Goal: Information Seeking & Learning: Learn about a topic

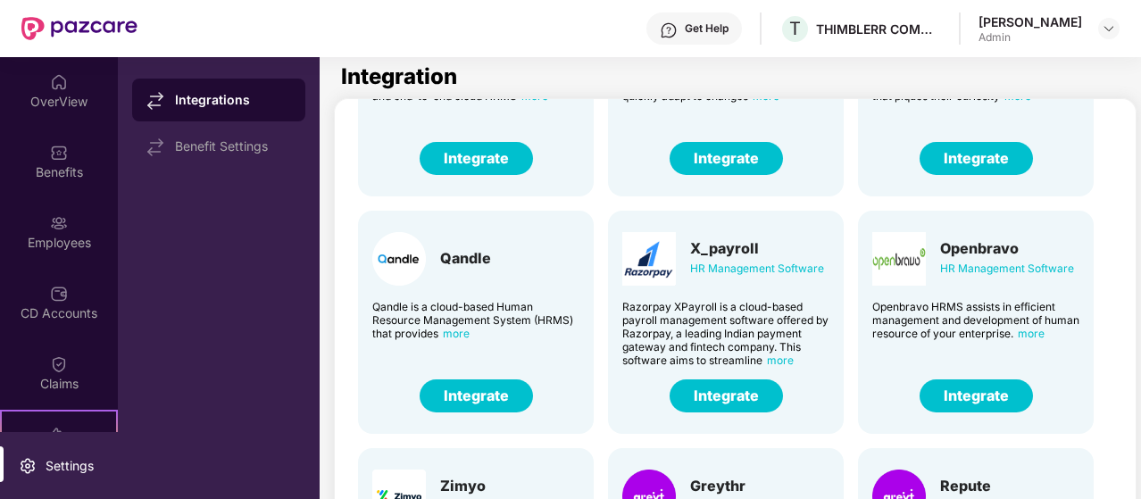
scroll to position [184, 0]
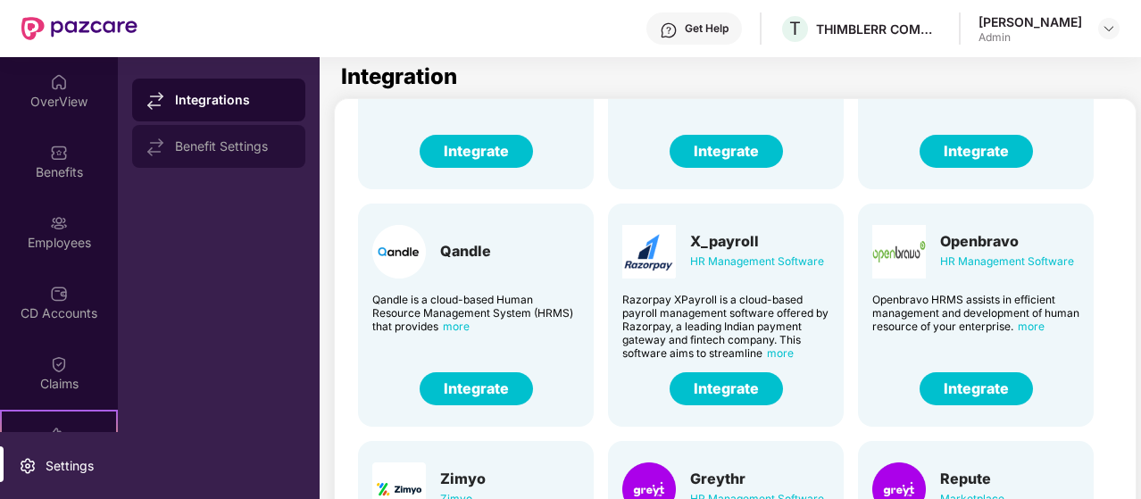
click at [191, 149] on div "Benefit Settings" at bounding box center [233, 146] width 116 height 14
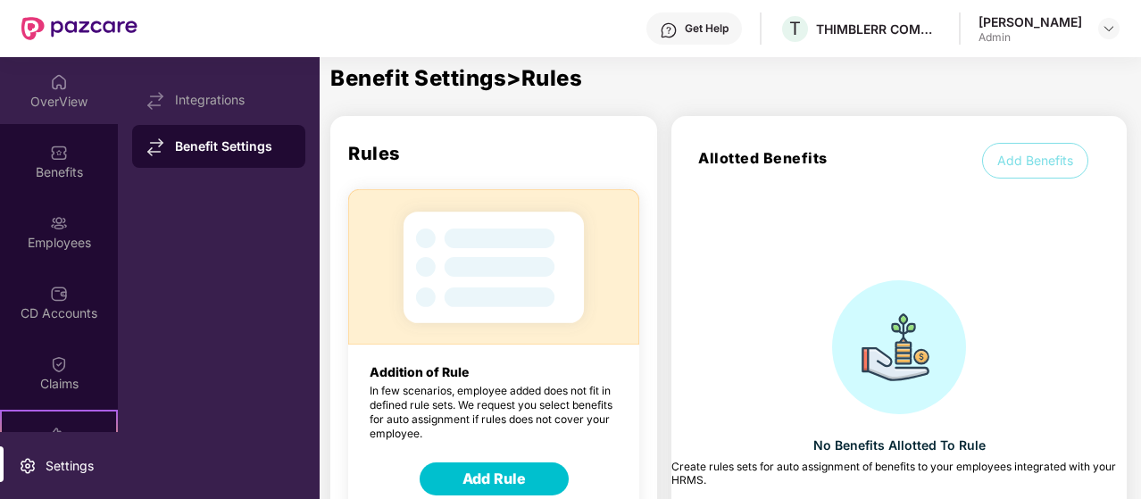
click at [70, 105] on div "OverView" at bounding box center [59, 102] width 118 height 18
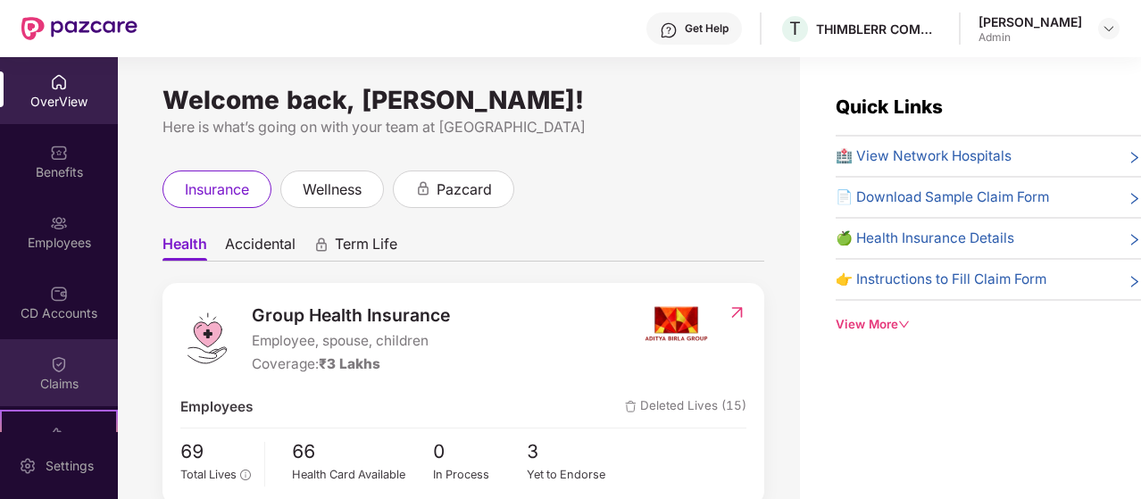
click at [77, 350] on div "Claims" at bounding box center [59, 372] width 118 height 67
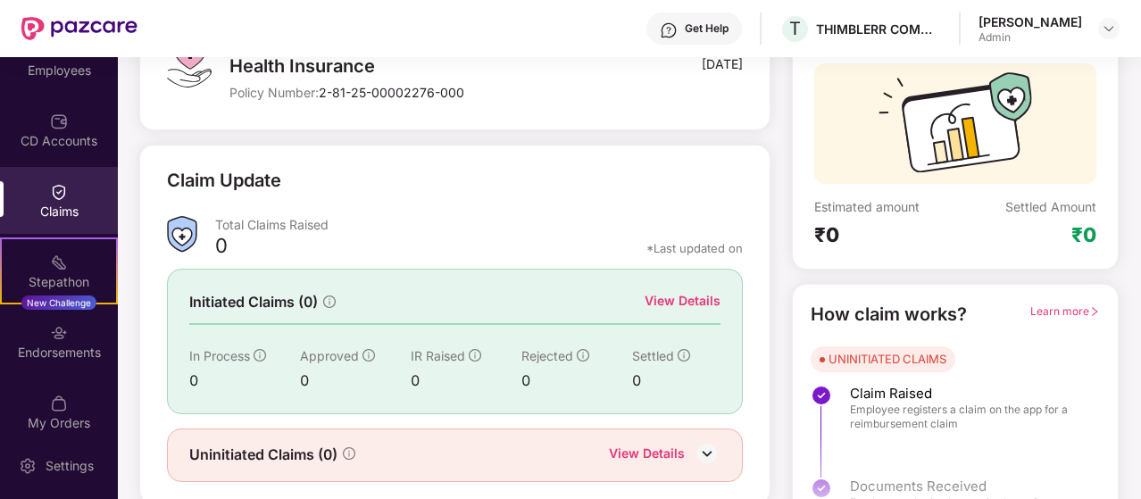
scroll to position [198, 0]
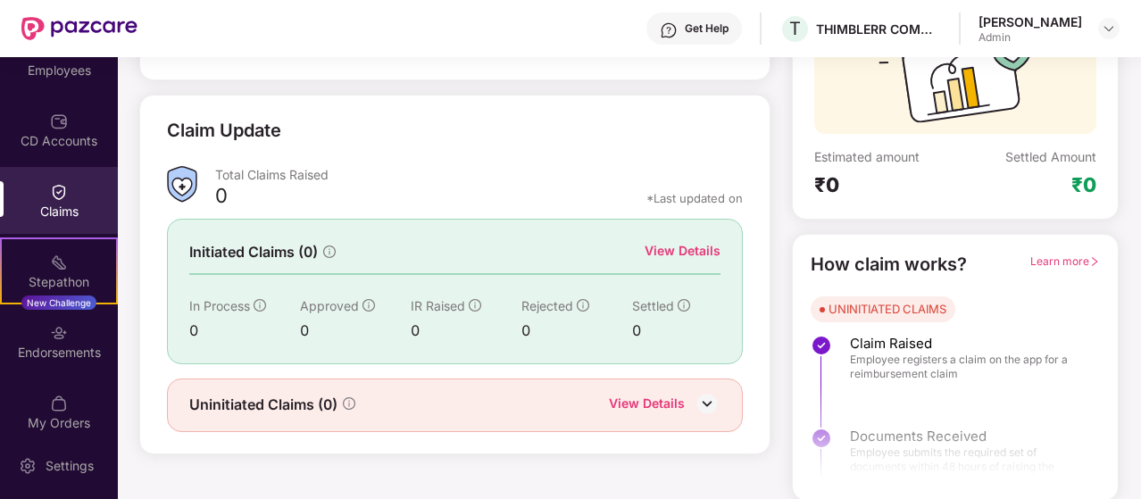
click at [718, 398] on img at bounding box center [706, 403] width 27 height 27
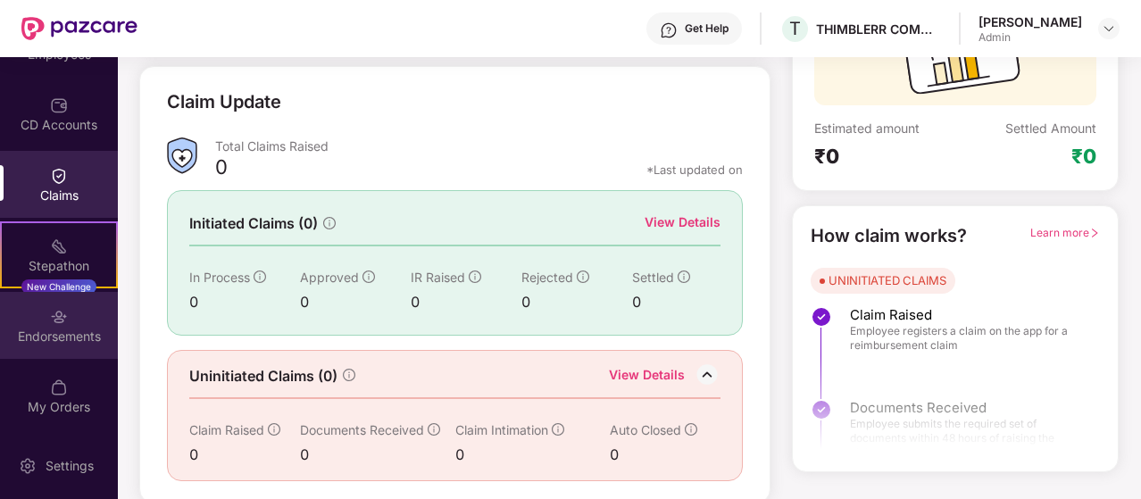
scroll to position [0, 0]
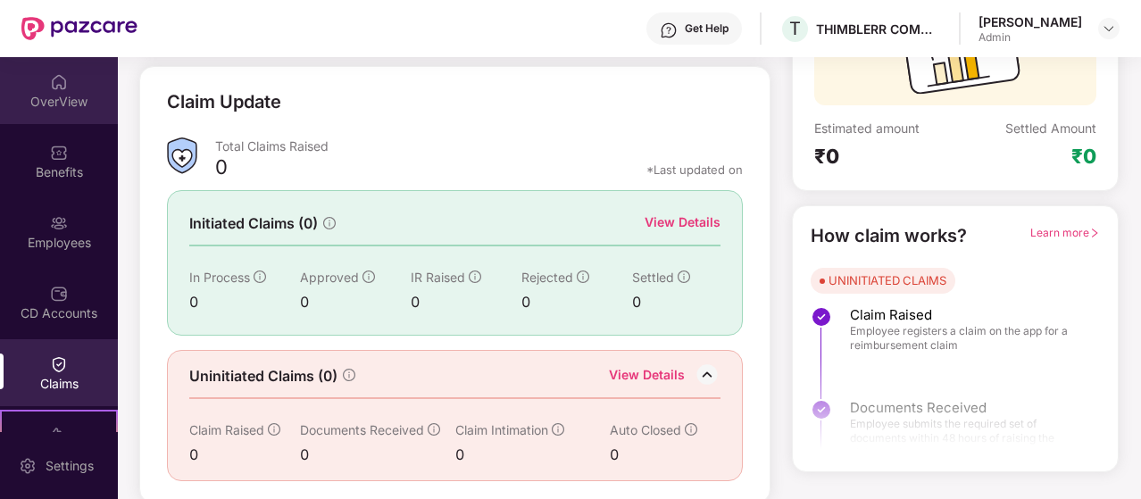
click at [61, 85] on img at bounding box center [59, 82] width 18 height 18
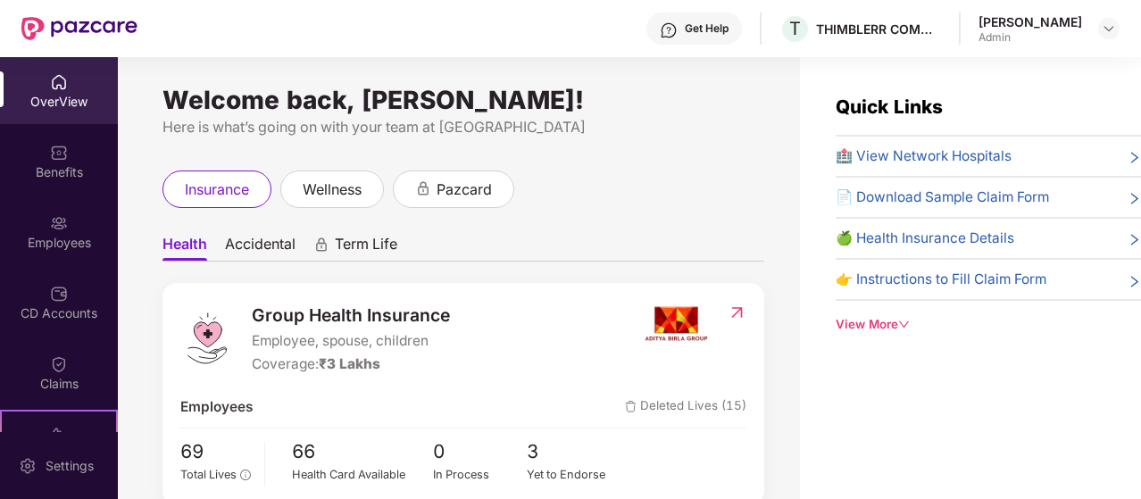
click at [919, 162] on span "🏥 View Network Hospitals" at bounding box center [923, 155] width 176 height 21
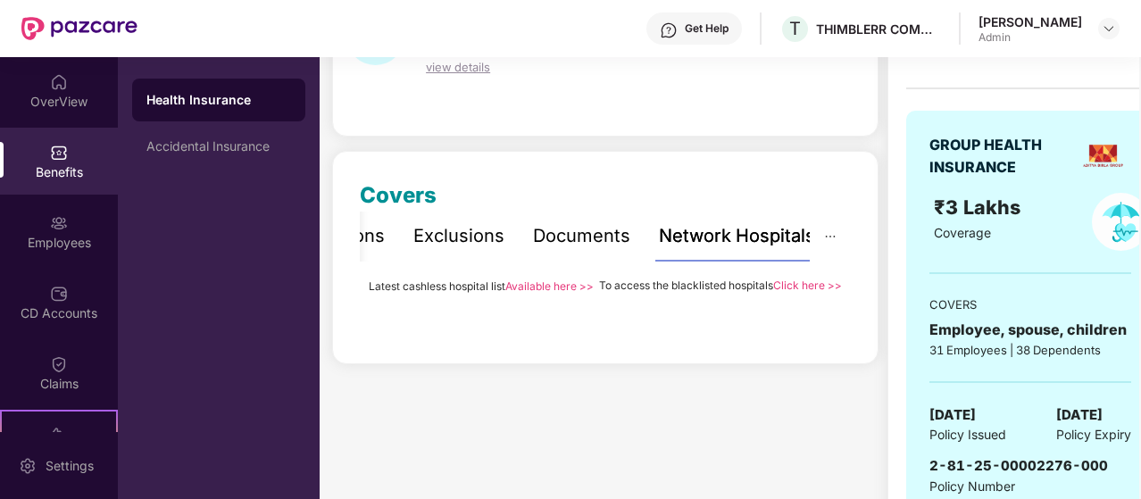
scroll to position [139, 0]
click at [596, 237] on div "Documents" at bounding box center [581, 235] width 97 height 28
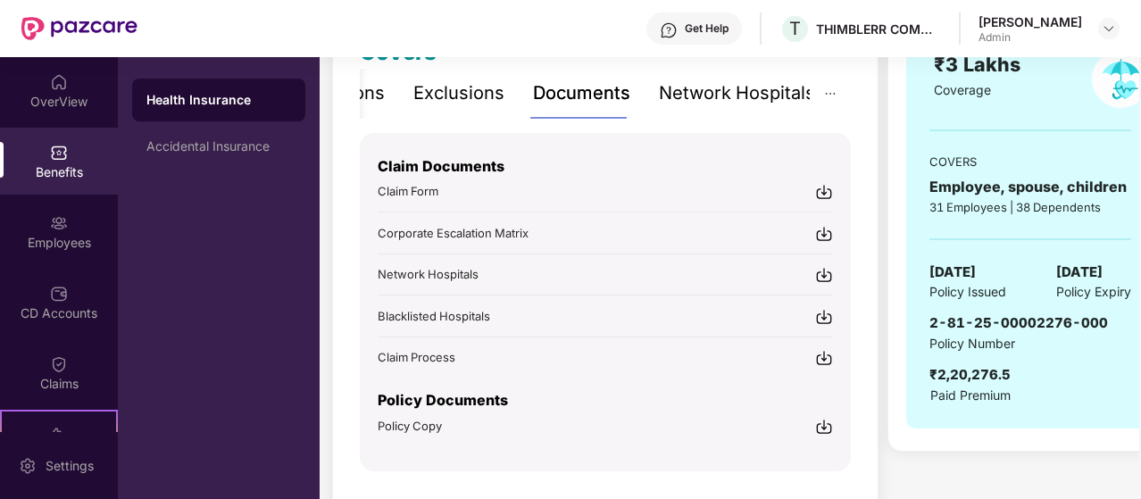
scroll to position [282, 0]
click at [436, 97] on div "Exclusions" at bounding box center [458, 93] width 91 height 28
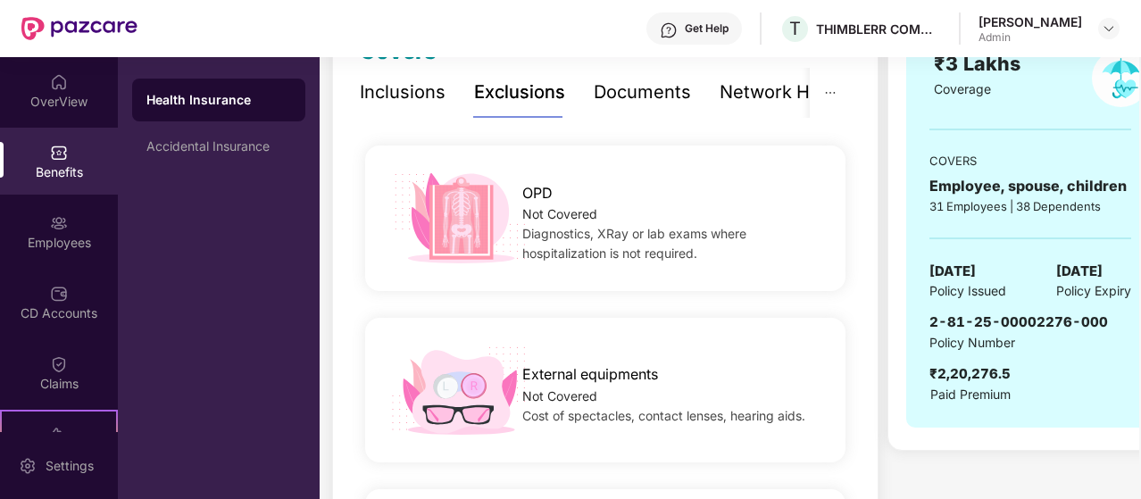
click at [425, 95] on div "Inclusions" at bounding box center [403, 93] width 86 height 28
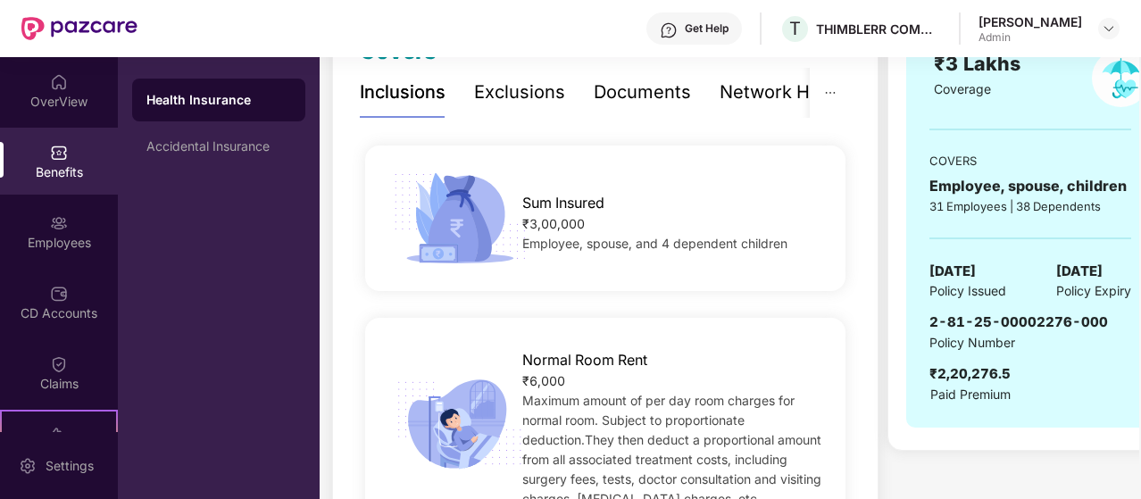
click at [486, 80] on div "Exclusions" at bounding box center [519, 93] width 91 height 28
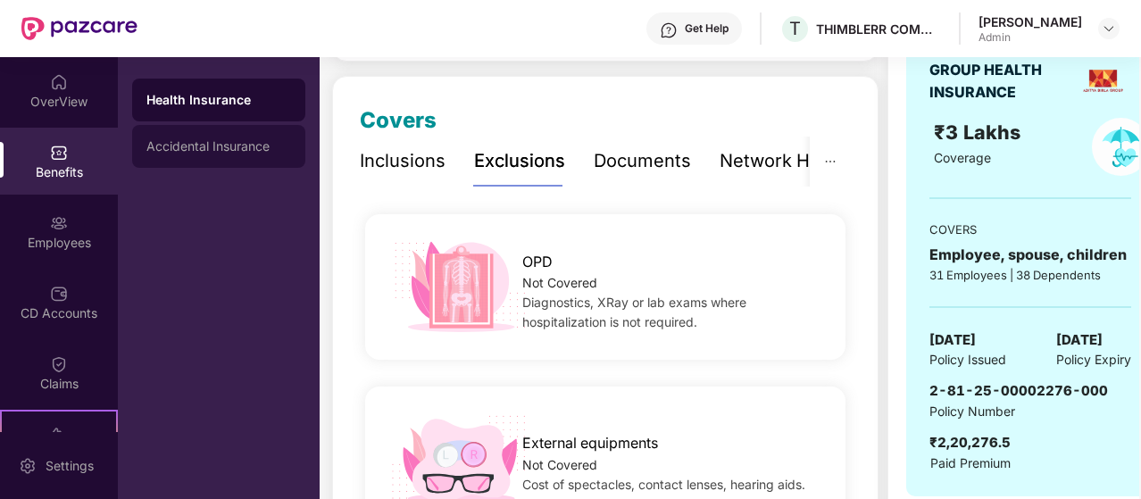
scroll to position [134, 0]
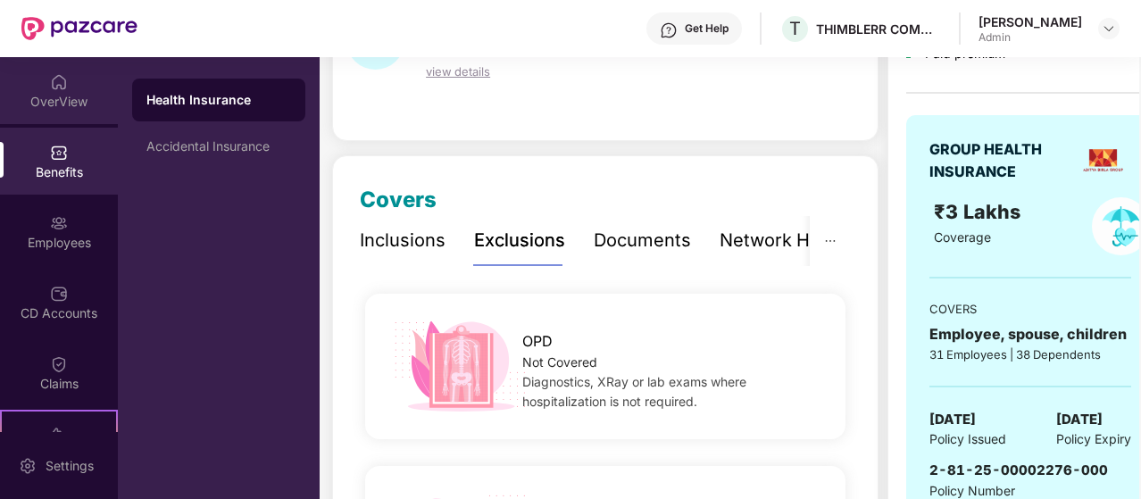
click at [89, 96] on div "OverView" at bounding box center [59, 102] width 118 height 18
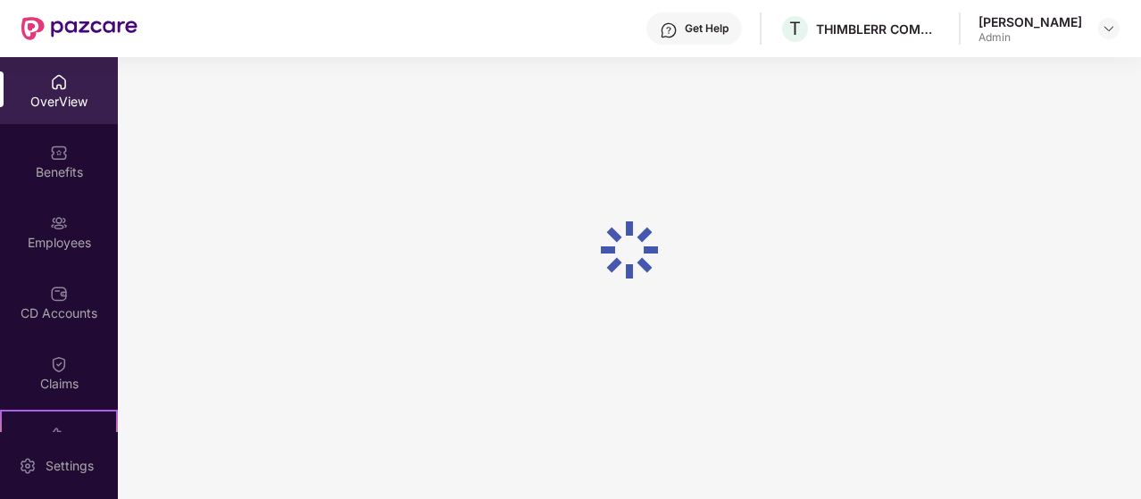
scroll to position [57, 0]
